Goal: Information Seeking & Learning: Learn about a topic

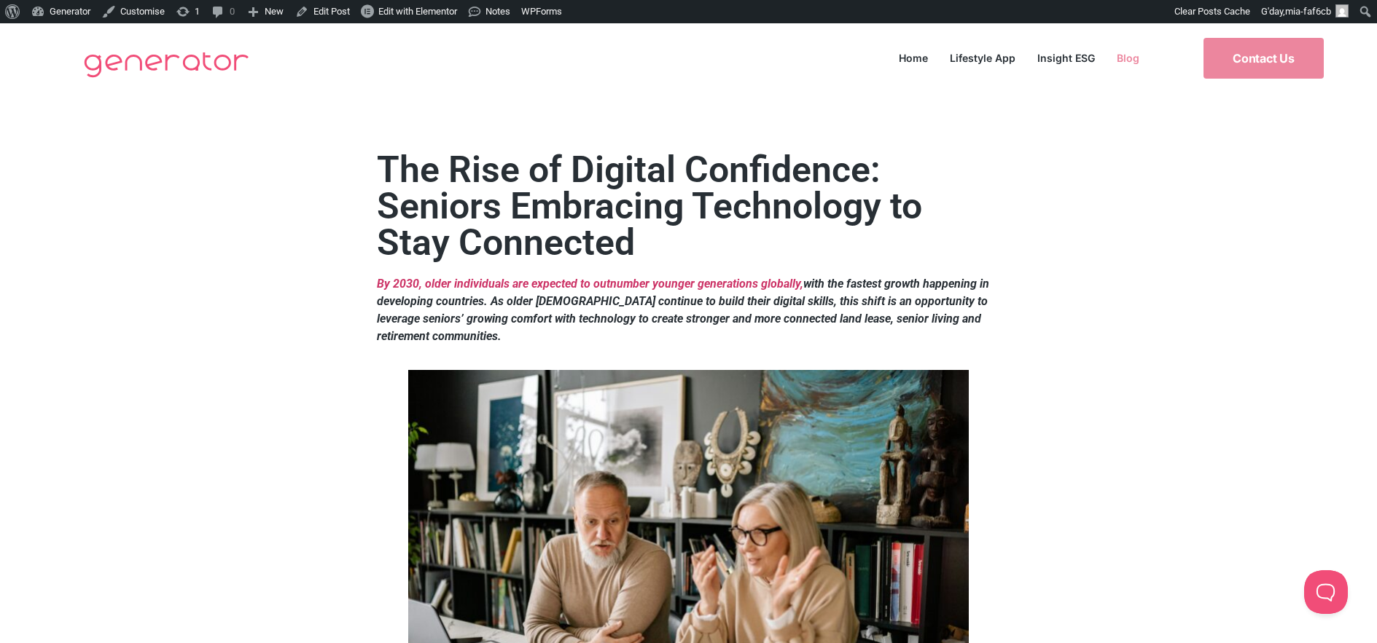
click at [1137, 57] on link "Blog" at bounding box center [1128, 58] width 44 height 20
